Goal: Task Accomplishment & Management: Use online tool/utility

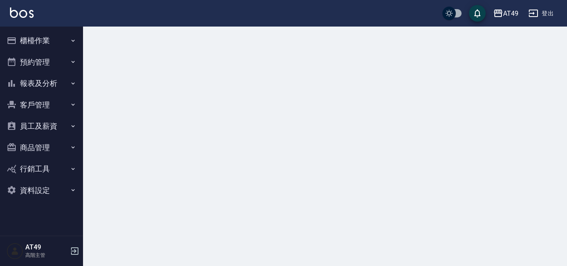
click at [26, 39] on button "櫃檯作業" at bounding box center [41, 41] width 76 height 22
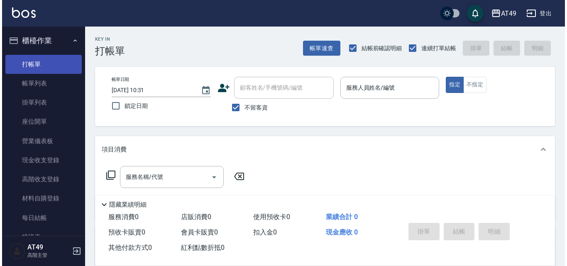
scroll to position [208, 0]
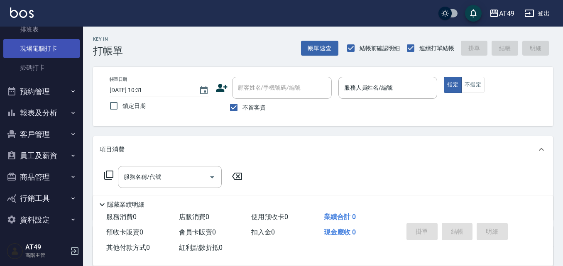
click at [43, 49] on link "現場電腦打卡" at bounding box center [41, 48] width 76 height 19
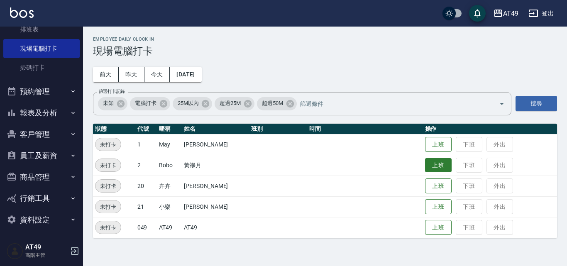
click at [445, 167] on button "上班" at bounding box center [438, 165] width 27 height 15
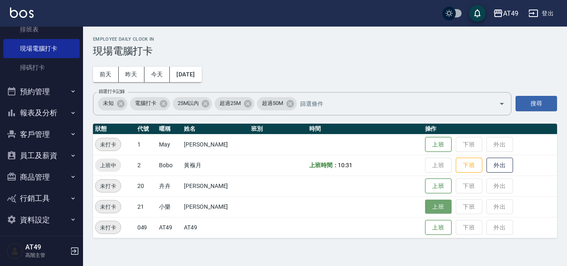
click at [438, 211] on button "上班" at bounding box center [438, 207] width 27 height 15
